Goal: Task Accomplishment & Management: Complete application form

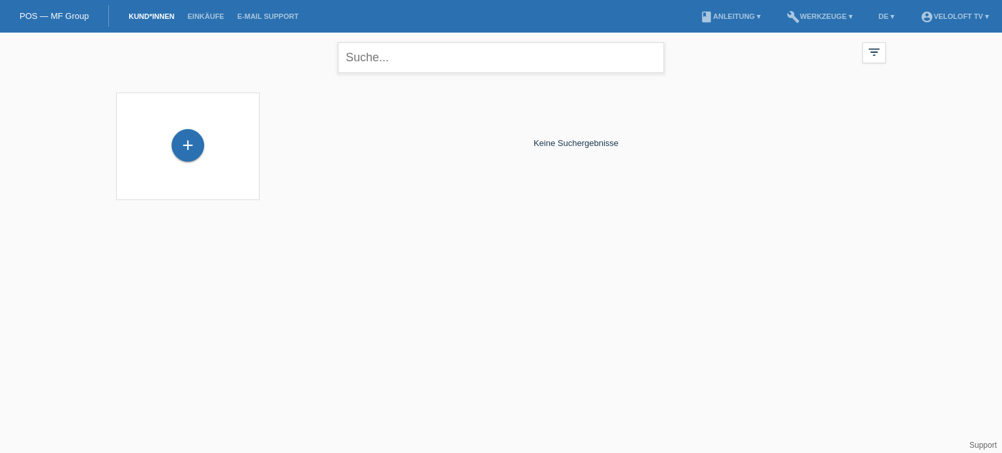
click at [402, 65] on input "text" at bounding box center [501, 57] width 326 height 31
type input "[PERSON_NAME]"
click at [186, 154] on div "+" at bounding box center [187, 145] width 33 height 33
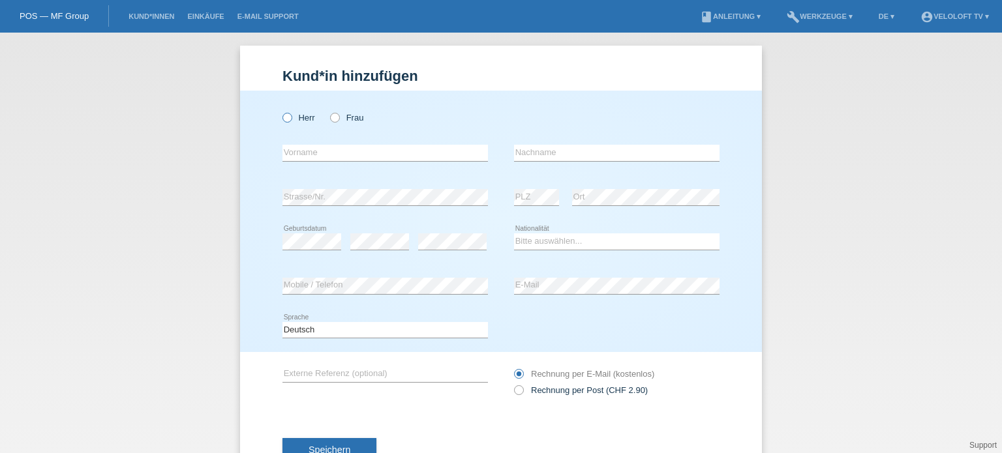
click at [280, 111] on icon at bounding box center [280, 111] width 0 height 0
click at [282, 117] on input "Herr" at bounding box center [286, 117] width 8 height 8
radio input "true"
click at [299, 150] on input "text" at bounding box center [384, 153] width 205 height 16
paste input "Liridon"
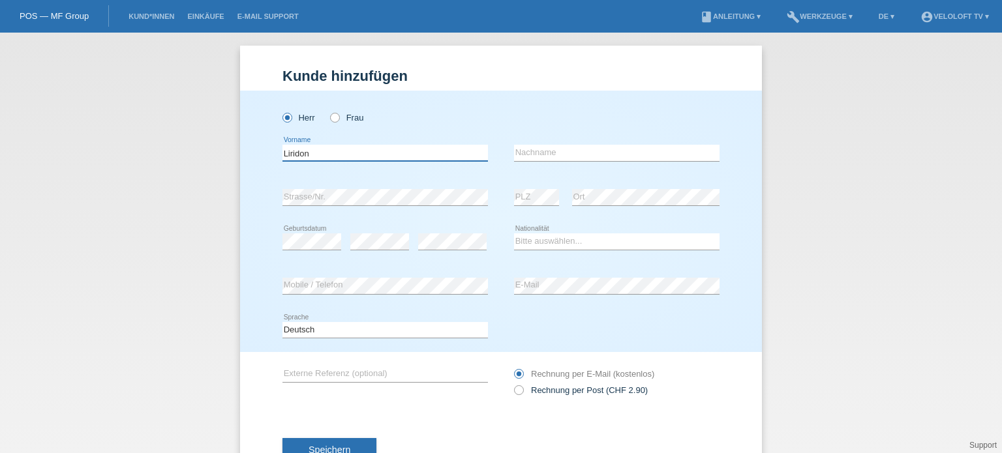
type input "Liridon"
click at [579, 146] on input "text" at bounding box center [616, 153] width 205 height 16
paste input "Kurdiu"
type input "Kurdiu"
click at [284, 154] on input "Liridon" at bounding box center [384, 153] width 205 height 16
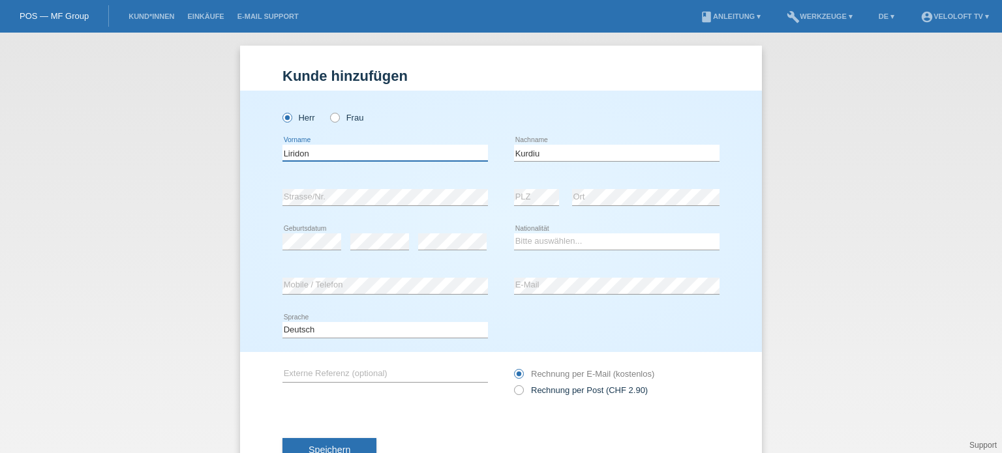
click at [284, 154] on input "Liridon" at bounding box center [384, 153] width 205 height 16
paste input "Liridon"
type input "LLiridon"
click at [528, 246] on select "Bitte auswählen... Schweiz Deutschland Liechtenstein Österreich ------------ Af…" at bounding box center [616, 241] width 205 height 16
select select "RS"
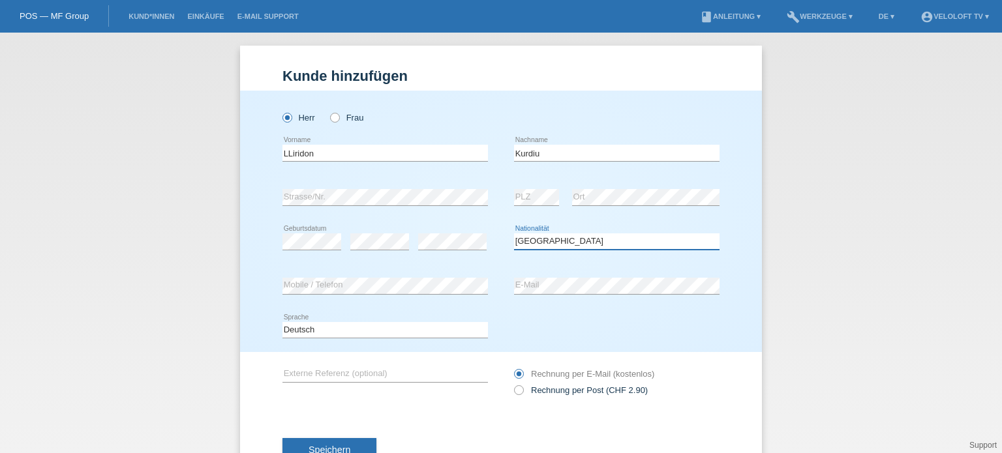
click at [514, 233] on select "Bitte auswählen... Schweiz Deutschland Liechtenstein Österreich ------------ Af…" at bounding box center [616, 241] width 205 height 16
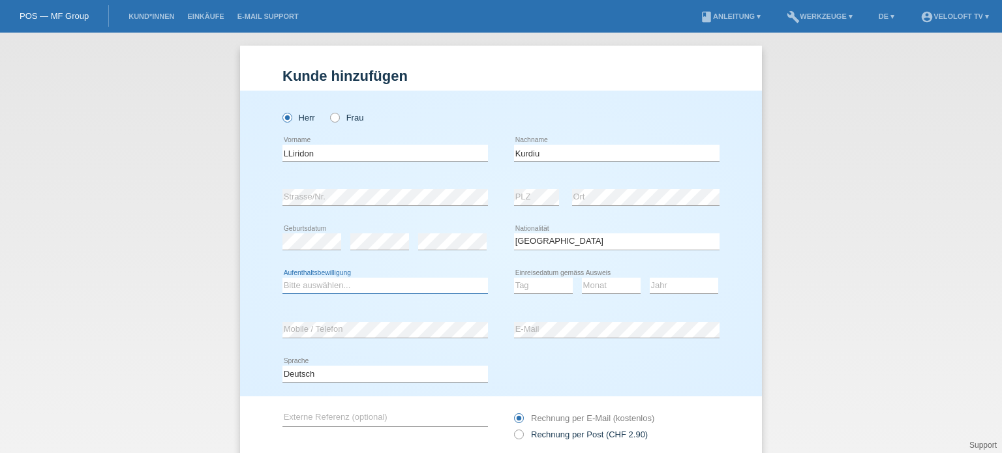
click at [359, 288] on select "Bitte auswählen... C B B - Flüchtlingsstatus Andere" at bounding box center [384, 286] width 205 height 16
select select "C"
click at [282, 278] on select "Bitte auswählen... C B B - Flüchtlingsstatus Andere" at bounding box center [384, 286] width 205 height 16
click at [541, 286] on select "Tag 01 02 03 04 05 06 07 08 09 10 11" at bounding box center [543, 286] width 59 height 16
select select "30"
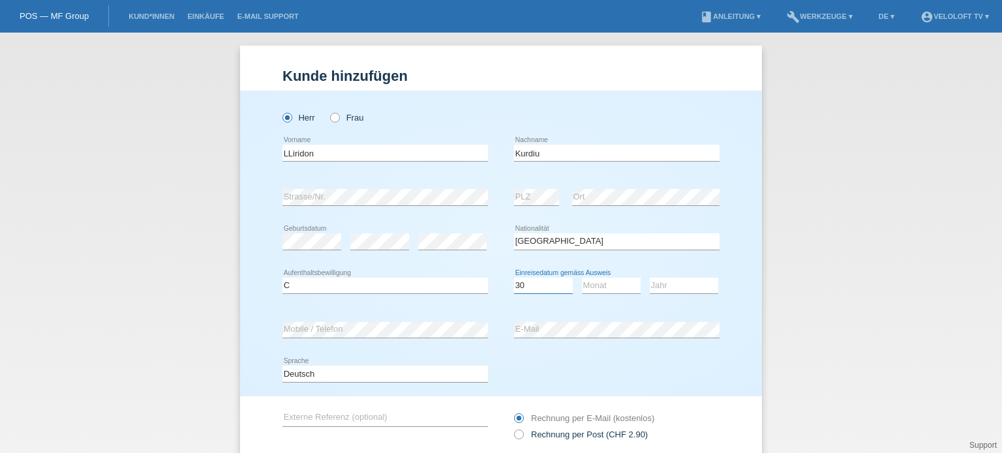
click at [514, 278] on select "Tag 01 02 03 04 05 06 07 08 09 10 11" at bounding box center [543, 286] width 59 height 16
click at [608, 283] on select "Monat 01 02 03 04 05 06 07 08 09 10 11" at bounding box center [611, 286] width 59 height 16
select select "09"
click at [582, 278] on select "Monat 01 02 03 04 05 06 07 08 09 10 11" at bounding box center [611, 286] width 59 height 16
click at [681, 288] on select "Jahr 2025 2024 2023 2022 2021 2020 2019 2018 2017 2016 2015 2014 2013 2012 2011…" at bounding box center [683, 286] width 68 height 16
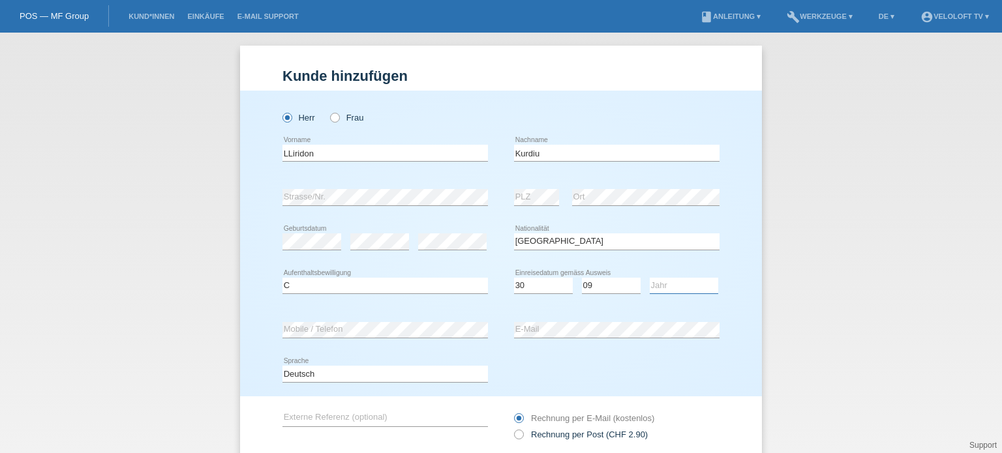
select select "2001"
click at [649, 278] on select "Jahr 2025 2024 2023 2022 2021 2020 2019 2018 2017 2016 2015 2014 2013 2012 2011…" at bounding box center [683, 286] width 68 height 16
click at [284, 151] on input "LLiridon" at bounding box center [384, 153] width 205 height 16
type input "Liridon"
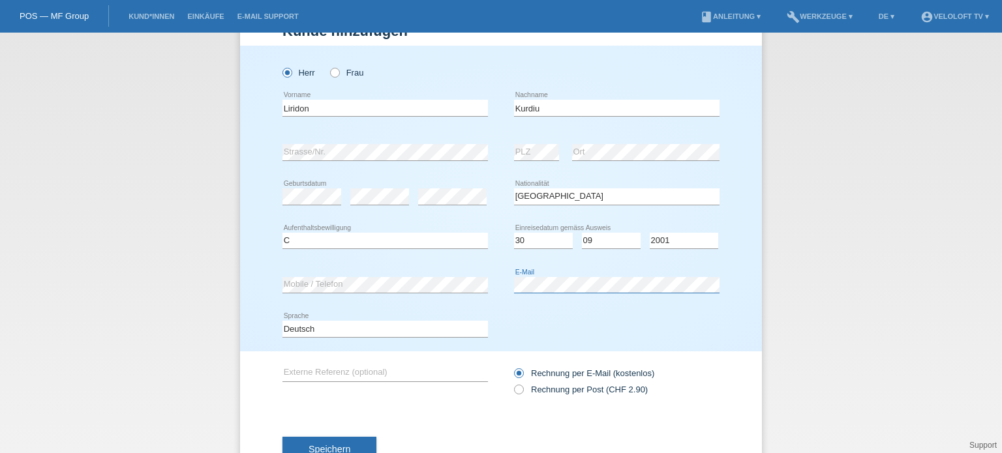
scroll to position [91, 0]
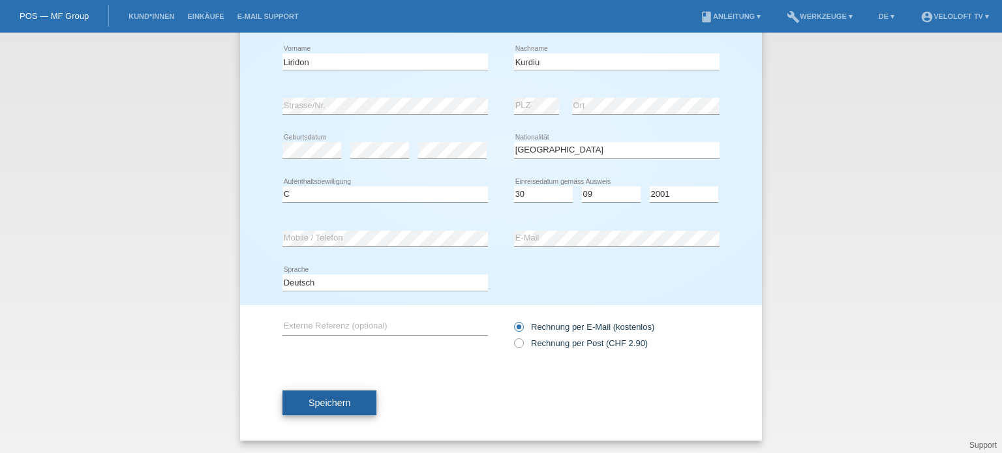
click at [340, 404] on span "Speichern" at bounding box center [329, 403] width 42 height 10
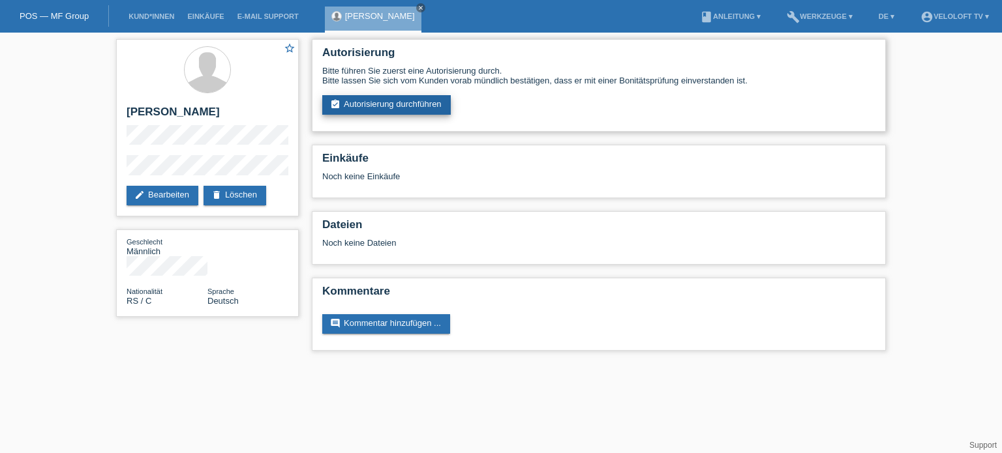
click at [404, 100] on link "assignment_turned_in Autorisierung durchführen" at bounding box center [386, 105] width 128 height 20
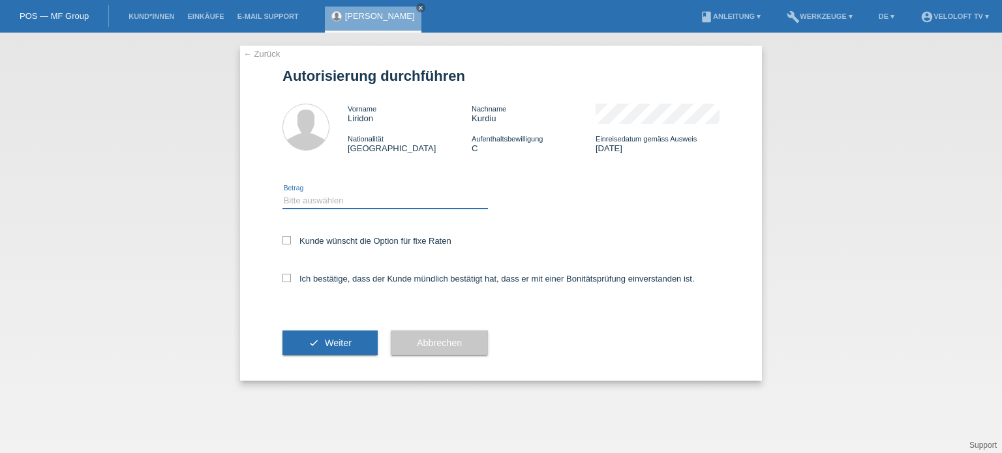
click at [368, 201] on select "Bitte auswählen CHF 1.00 - CHF 499.00 CHF 500.00 - CHF 1'999.00 CHF 2'000.00 - …" at bounding box center [384, 201] width 205 height 16
select select "2"
click at [282, 193] on select "Bitte auswählen CHF 1.00 - CHF 499.00 CHF 500.00 - CHF 1'999.00 CHF 2'000.00 - …" at bounding box center [384, 201] width 205 height 16
click at [281, 240] on div "← Zurück Autorisierung durchführen Vorname Liridon Nachname Kurdiu Nationalität…" at bounding box center [501, 213] width 522 height 335
drag, startPoint x: 288, startPoint y: 237, endPoint x: 303, endPoint y: 285, distance: 49.9
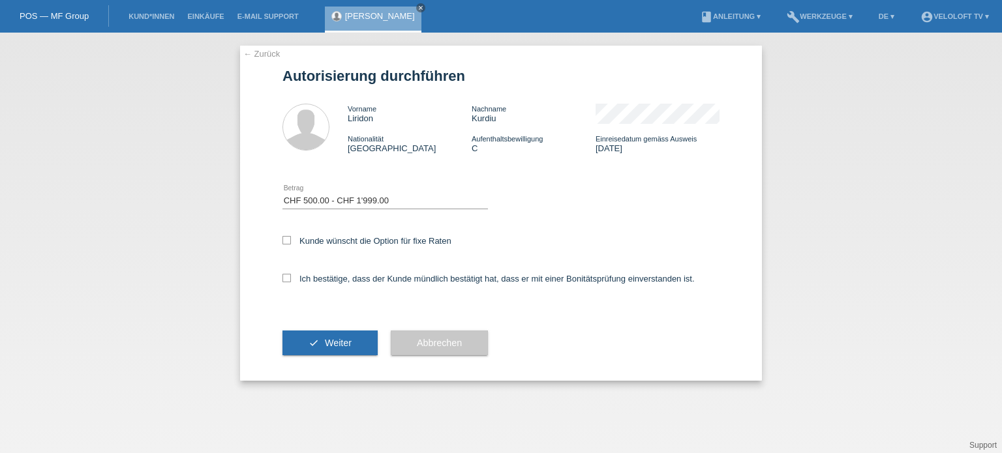
click at [290, 237] on icon at bounding box center [286, 240] width 8 height 8
click at [290, 237] on input "Kunde wünscht die Option für fixe Raten" at bounding box center [286, 240] width 8 height 8
checkbox input "true"
click at [294, 275] on label "Ich bestätige, dass der Kunde mündlich bestätigt hat, dass er mit einer Bonität…" at bounding box center [488, 279] width 412 height 10
click at [291, 275] on input "Ich bestätige, dass der Kunde mündlich bestätigt hat, dass er mit einer Bonität…" at bounding box center [286, 278] width 8 height 8
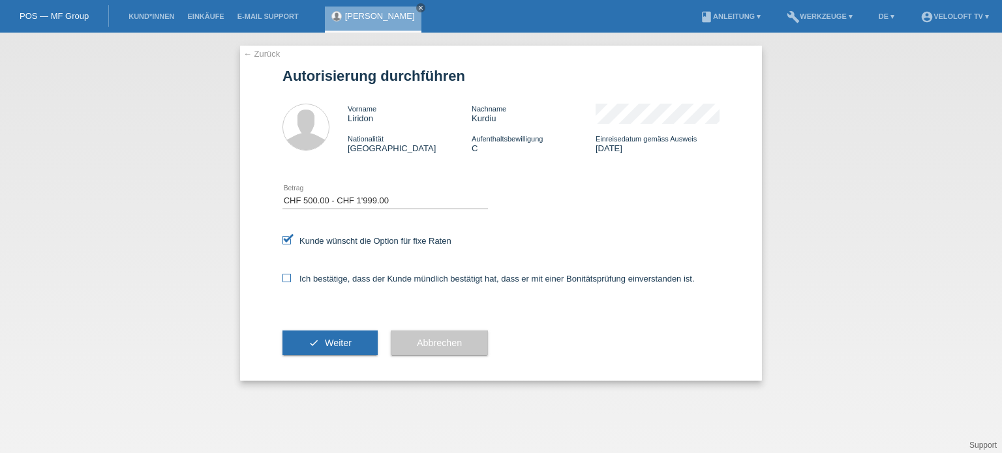
checkbox input "true"
click at [343, 346] on span "Weiter" at bounding box center [338, 343] width 27 height 10
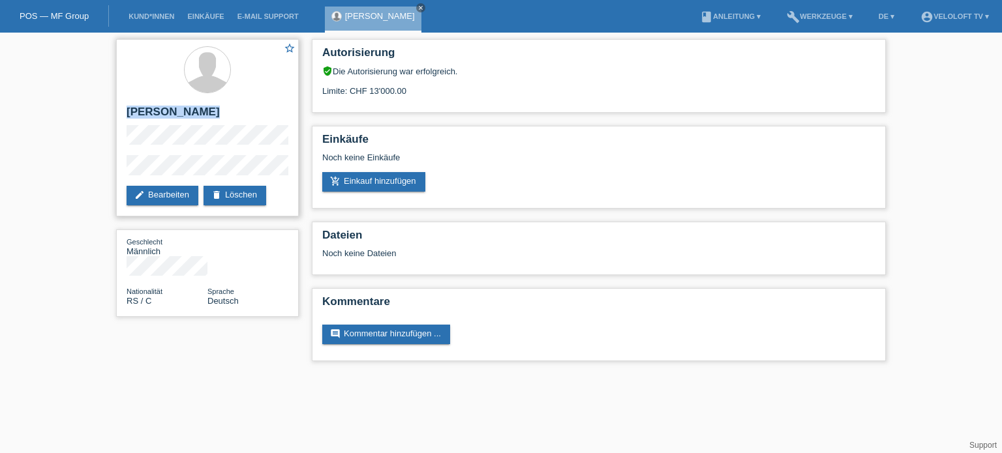
click at [256, 173] on div "star_border Liridon Kurdiu edit Bearbeiten delete Löschen" at bounding box center [207, 127] width 183 height 177
copy div "[PERSON_NAME]"
click at [160, 17] on link "Kund*innen" at bounding box center [151, 16] width 59 height 8
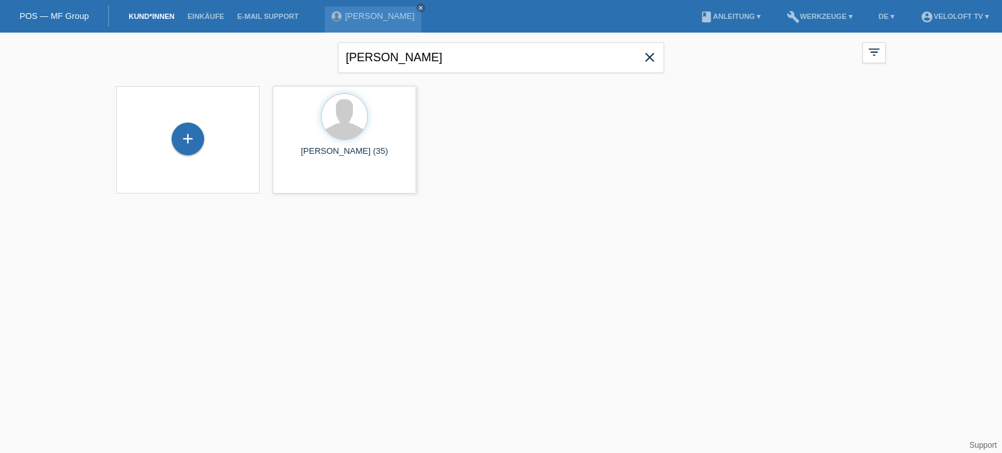
click at [652, 52] on icon "close" at bounding box center [650, 58] width 16 height 16
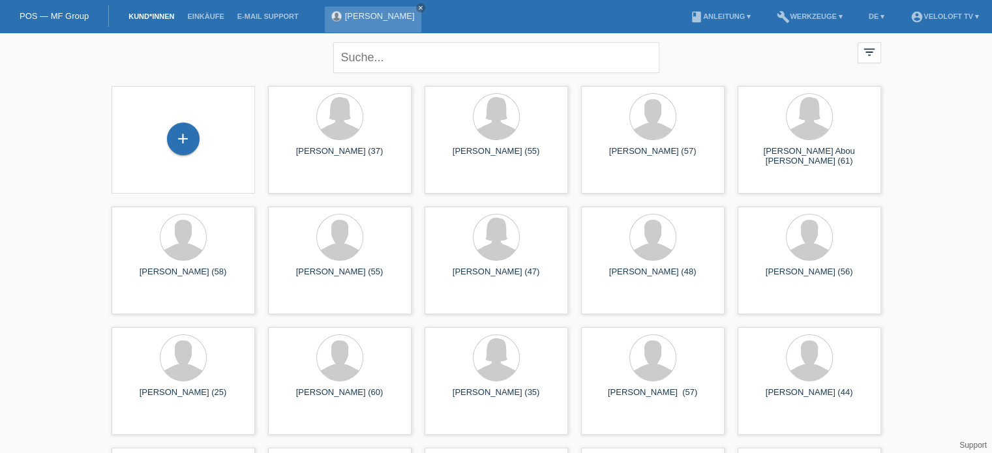
click at [376, 14] on link "[PERSON_NAME]" at bounding box center [380, 16] width 70 height 10
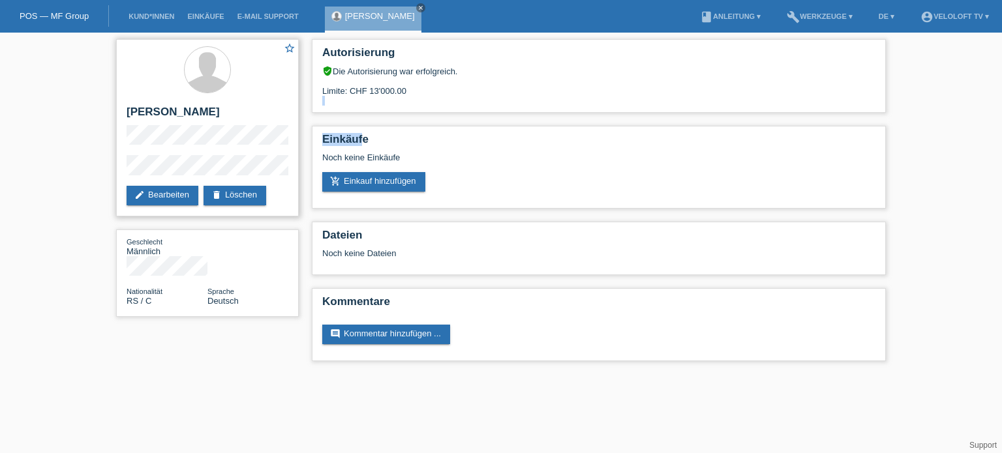
drag, startPoint x: 373, startPoint y: 110, endPoint x: 283, endPoint y: 203, distance: 129.6
click at [352, 138] on div "Autorisierung verified_user Die Autorisierung war erfolgreich. Limite: CHF 13'0…" at bounding box center [598, 204] width 587 height 342
click at [125, 171] on div "star_border Liridon Kurdiu edit Bearbeiten delete Löschen" at bounding box center [207, 127] width 183 height 177
click at [109, 170] on div "star_border Liridon Kurdiu edit Bearbeiten delete Löschen Geschlecht Männlich N…" at bounding box center [501, 204] width 1002 height 342
click at [373, 182] on link "add_shopping_cart Einkauf hinzufügen" at bounding box center [373, 182] width 103 height 20
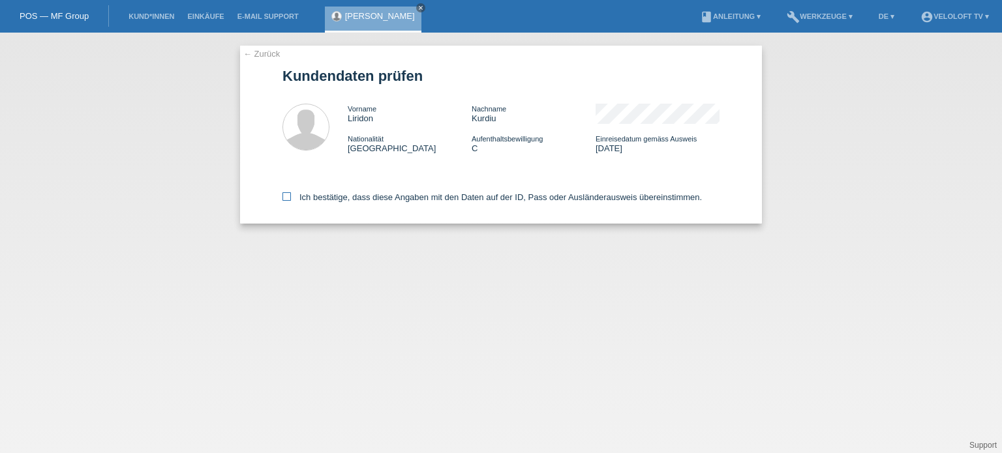
click at [287, 198] on icon at bounding box center [286, 196] width 8 height 8
click at [287, 198] on input "Ich bestätige, dass diese Angaben mit den Daten auf der ID, Pass oder Ausländer…" at bounding box center [286, 196] width 8 height 8
checkbox input "true"
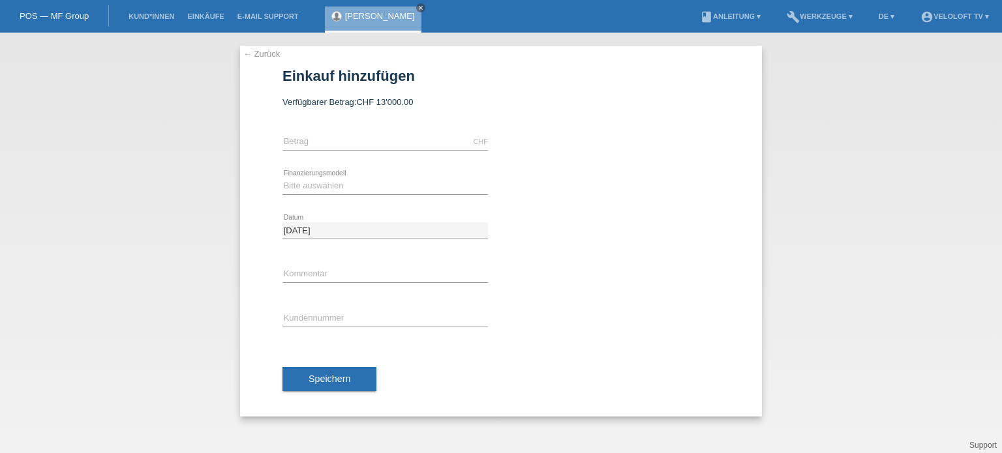
click at [300, 150] on icon at bounding box center [384, 150] width 205 height 1
click at [303, 138] on input "text" at bounding box center [384, 142] width 205 height 16
type input "1390.00"
click at [300, 188] on select "Bitte auswählen Fixe Raten Kauf auf Rechnung mit Teilzahlungsoption" at bounding box center [384, 186] width 205 height 16
select select "77"
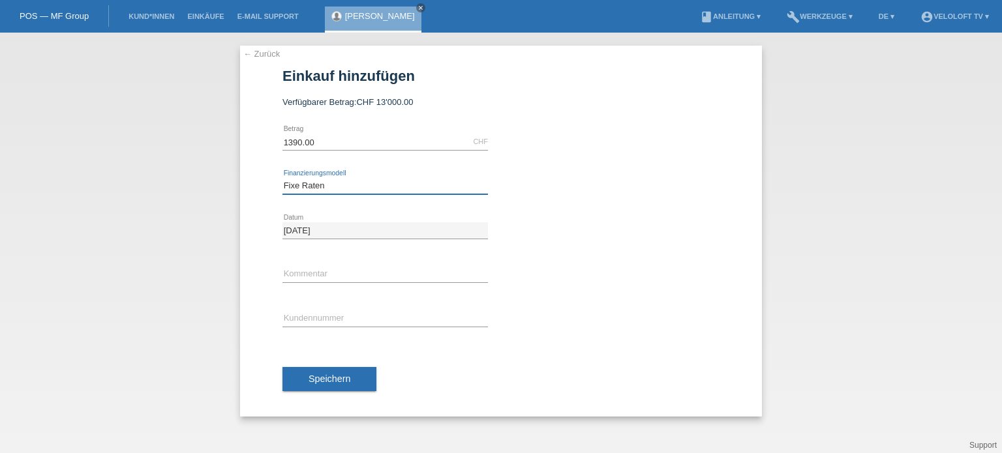
click at [282, 178] on select "Bitte auswählen Fixe Raten Kauf auf Rechnung mit Teilzahlungsoption" at bounding box center [384, 186] width 205 height 16
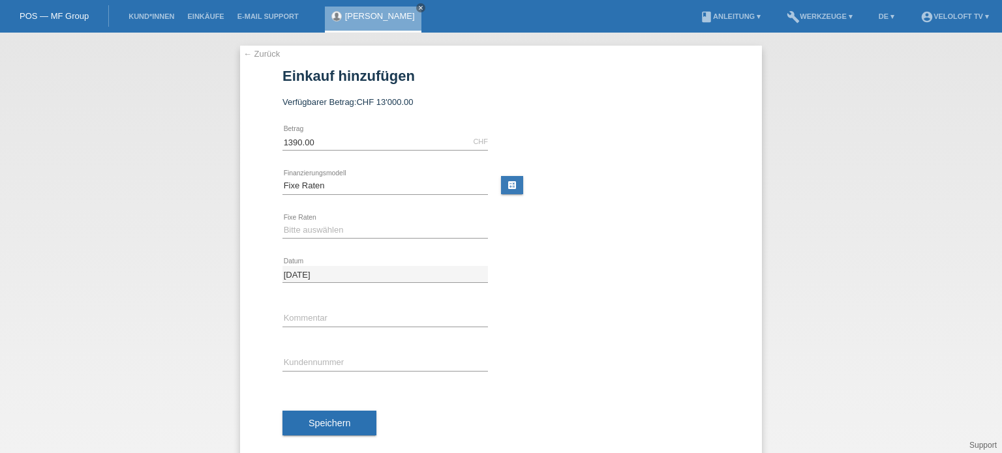
click at [301, 219] on div "Bitte auswählen 4 Raten 5 Raten 6 Raten 7 Raten 8 Raten 9 Raten 10 Raten 11 Rat…" at bounding box center [384, 231] width 205 height 44
click at [303, 228] on select "Bitte auswählen 4 Raten 5 Raten 6 Raten 7 Raten 8 Raten 9 Raten 10 Raten 11 Rat…" at bounding box center [384, 230] width 205 height 16
select select "202"
click at [282, 222] on select "Bitte auswählen 4 Raten 5 Raten 6 Raten 7 Raten 8 Raten 9 Raten 10 Raten 11 Rat…" at bounding box center [384, 230] width 205 height 16
click at [288, 311] on input "text" at bounding box center [384, 318] width 205 height 16
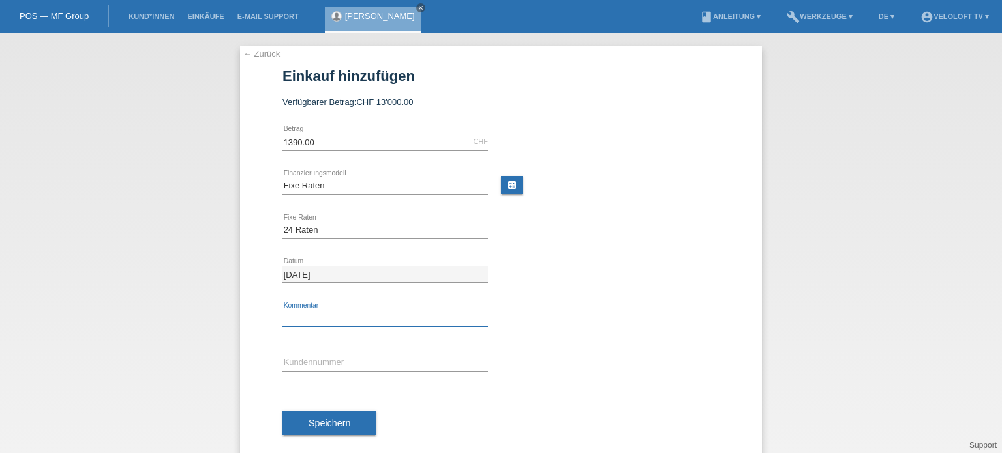
type input "Veloloft.tv"
click at [306, 355] on input "text" at bounding box center [384, 363] width 205 height 16
paste input "C164578"
type input "C164578"
click at [342, 427] on span "Speichern" at bounding box center [329, 423] width 42 height 10
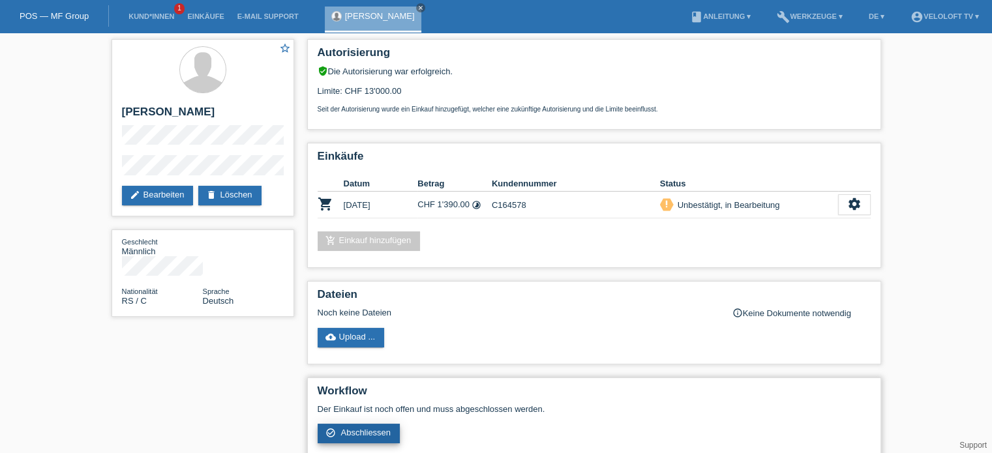
click at [368, 434] on span "Abschliessen" at bounding box center [365, 433] width 50 height 10
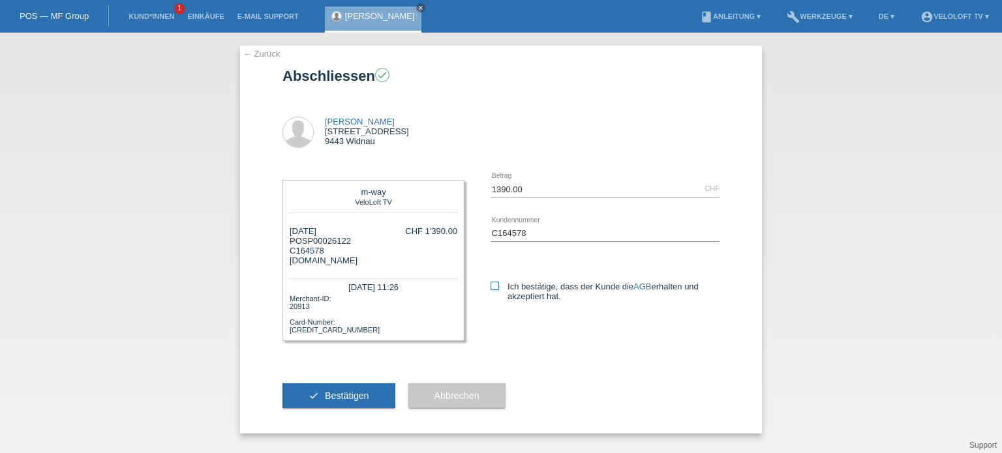
click at [492, 286] on icon at bounding box center [494, 286] width 8 height 8
click at [492, 286] on input "Ich bestätige, dass der Kunde die AGB erhalten und akzeptiert hat." at bounding box center [494, 286] width 8 height 8
checkbox input "true"
click at [343, 397] on span "Bestätigen" at bounding box center [347, 396] width 44 height 10
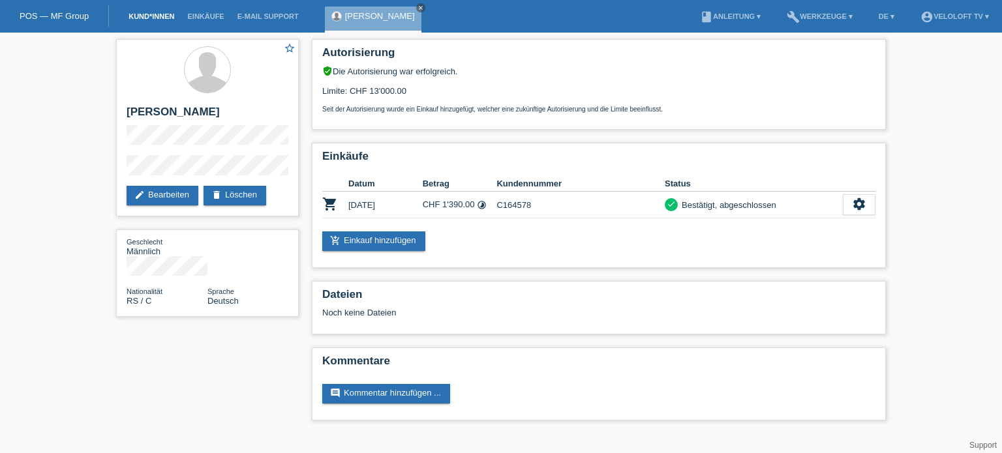
click at [163, 20] on link "Kund*innen" at bounding box center [151, 16] width 59 height 8
